Goal: Information Seeking & Learning: Check status

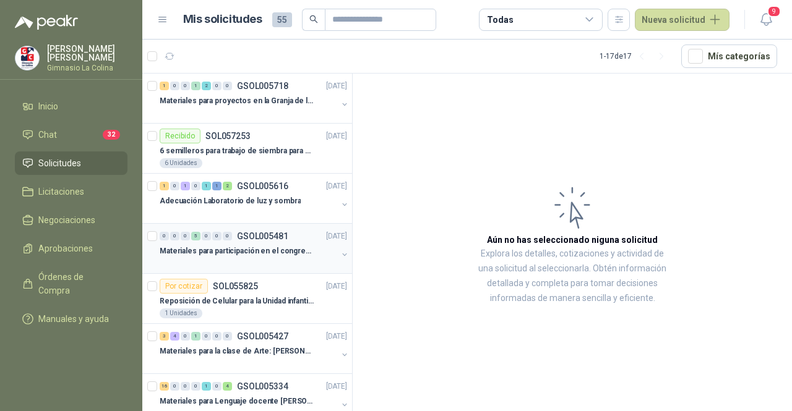
click at [223, 256] on div "Materiales para participación en el congreso, UI" at bounding box center [249, 251] width 178 height 15
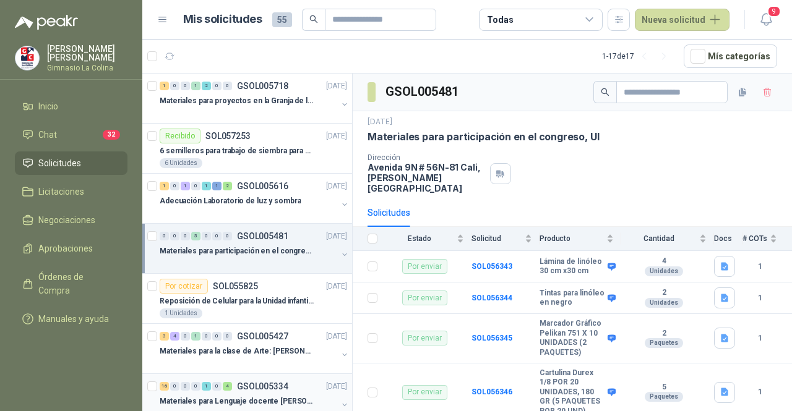
scroll to position [62, 0]
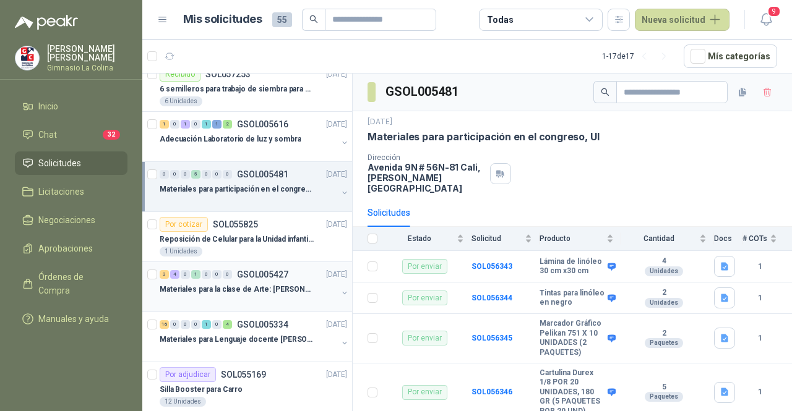
click at [221, 288] on p "Materiales para la clase de Arte: [PERSON_NAME]" at bounding box center [237, 290] width 154 height 12
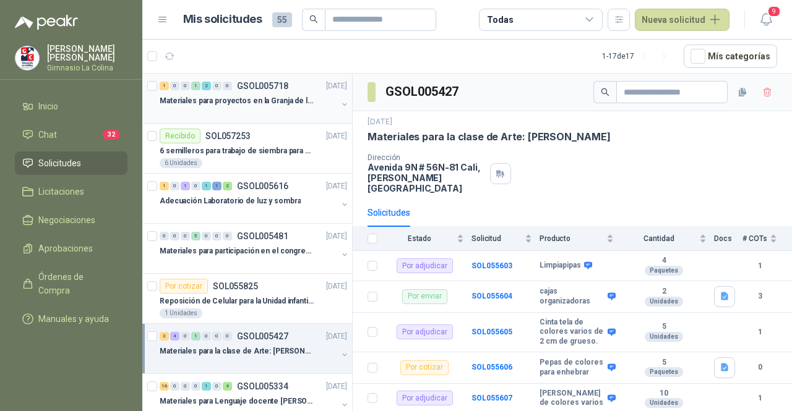
click at [222, 99] on p "Materiales para proyectos en la Granja de la UI" at bounding box center [237, 101] width 154 height 12
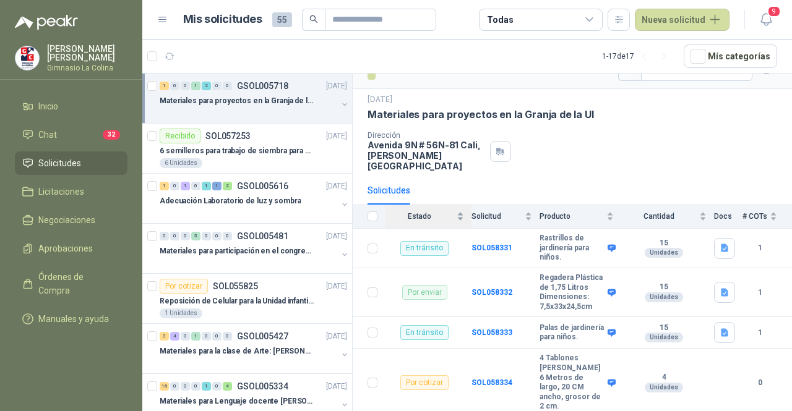
scroll to position [40, 0]
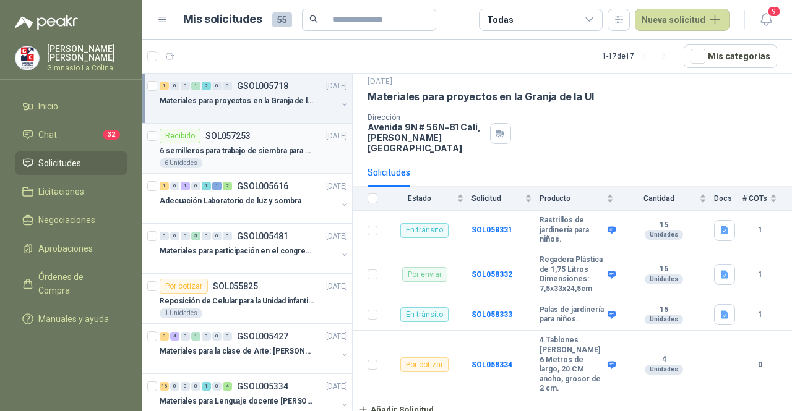
click at [259, 150] on p "6 semilleros para trabajo de siembra para estudiantes en la granja" at bounding box center [237, 151] width 154 height 12
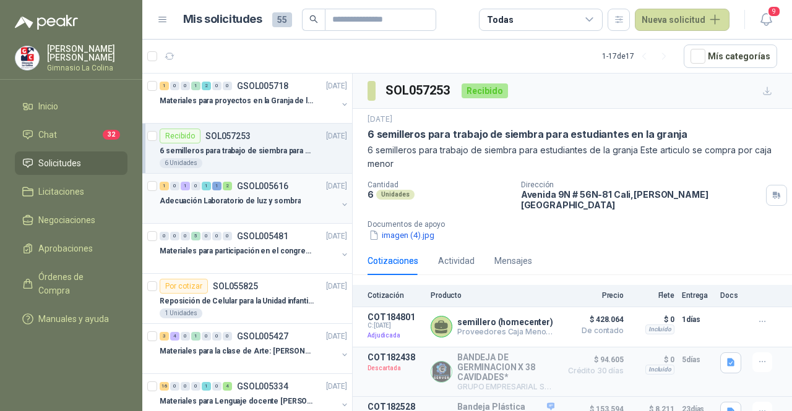
click at [257, 209] on div at bounding box center [249, 214] width 178 height 10
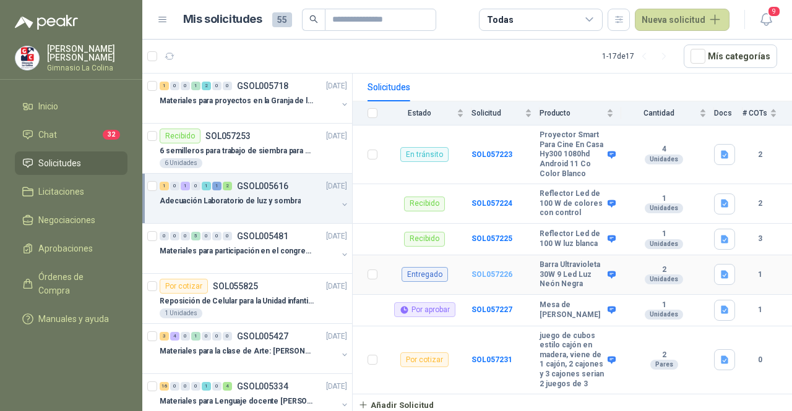
scroll to position [158, 0]
click at [240, 254] on p "Materiales para participación en el congreso, UI" at bounding box center [237, 252] width 154 height 12
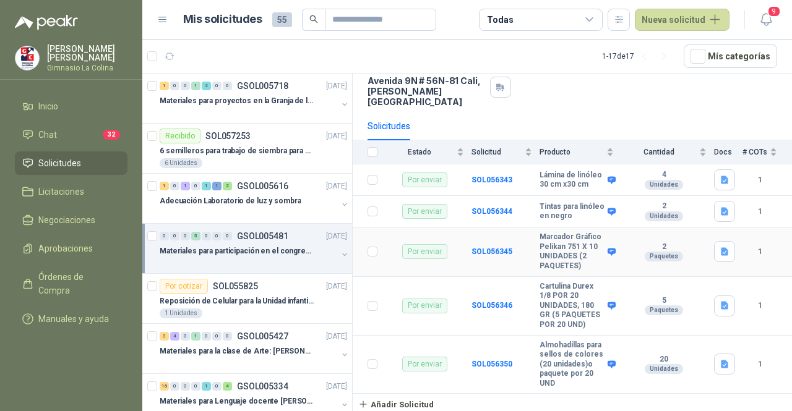
scroll to position [110, 0]
click at [225, 296] on p "Reposición de Celular para la Unidad infantil (con forro, y vidrio protector)" at bounding box center [237, 302] width 154 height 12
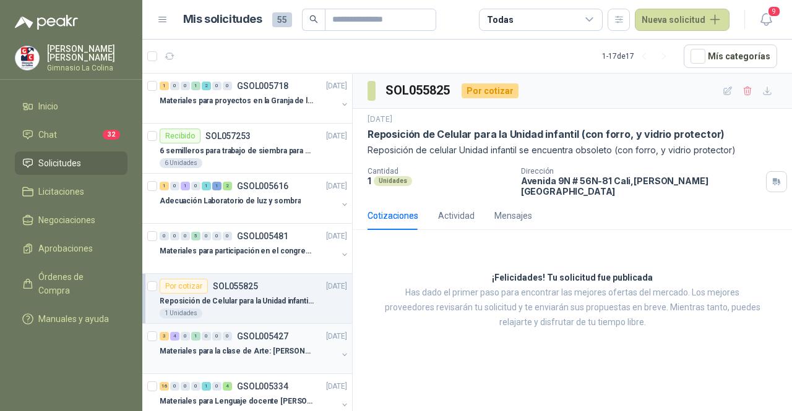
click at [241, 364] on div at bounding box center [249, 364] width 178 height 10
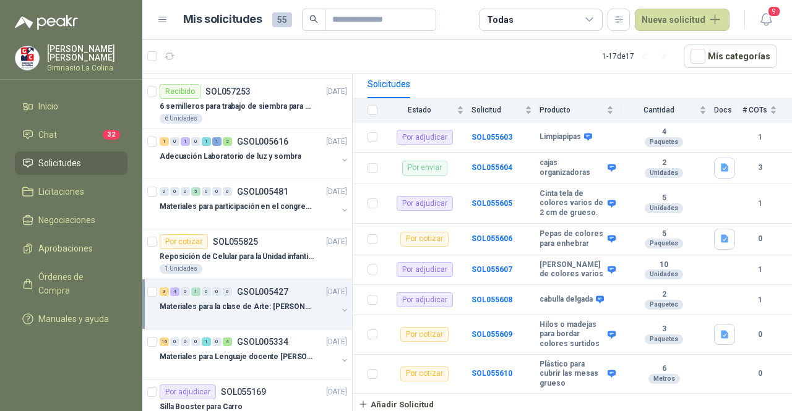
scroll to position [62, 0]
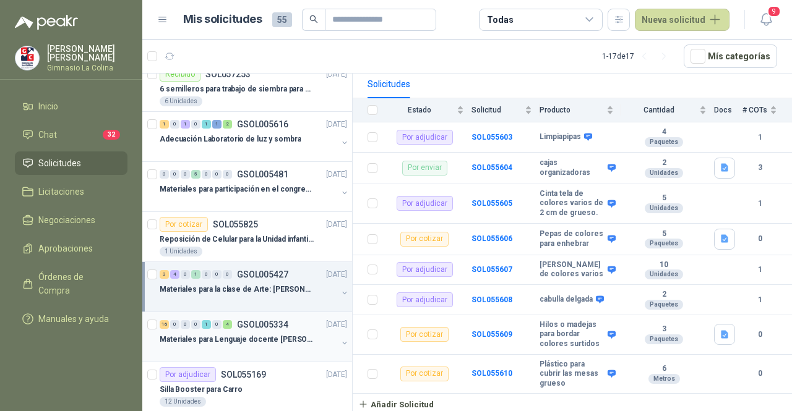
click at [277, 334] on p "Materiales para Lenguaje docente [PERSON_NAME]" at bounding box center [237, 340] width 154 height 12
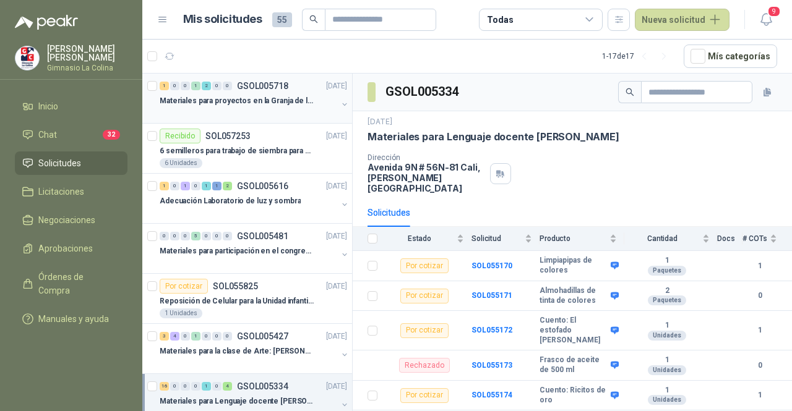
click at [283, 121] on div "1 0 0 1 2 0 0 GSOL005718 [DATE] Materiales para proyectos en la Granja de la UI" at bounding box center [247, 99] width 210 height 50
click at [286, 89] on p "GSOL005718" at bounding box center [262, 86] width 51 height 9
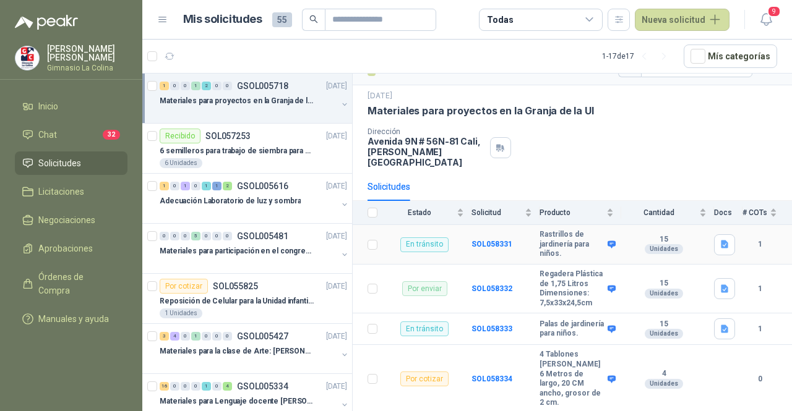
scroll to position [40, 0]
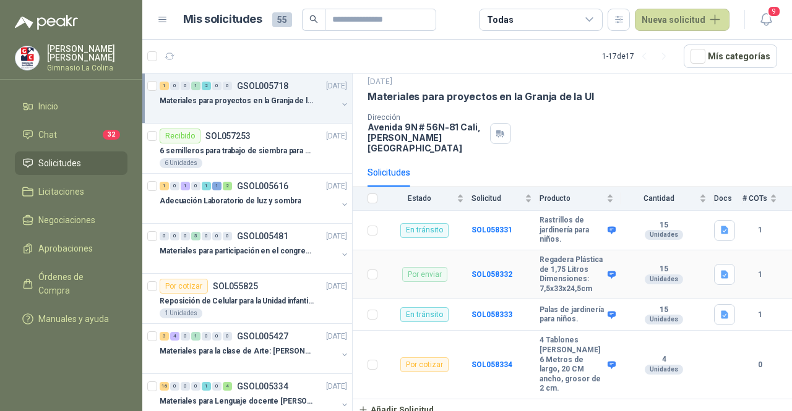
click at [426, 267] on div "Por enviar" at bounding box center [424, 274] width 45 height 15
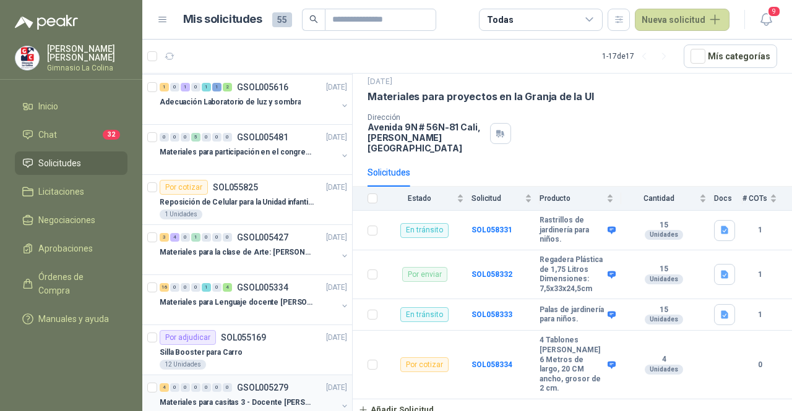
scroll to position [0, 0]
